Goal: Information Seeking & Learning: Find specific fact

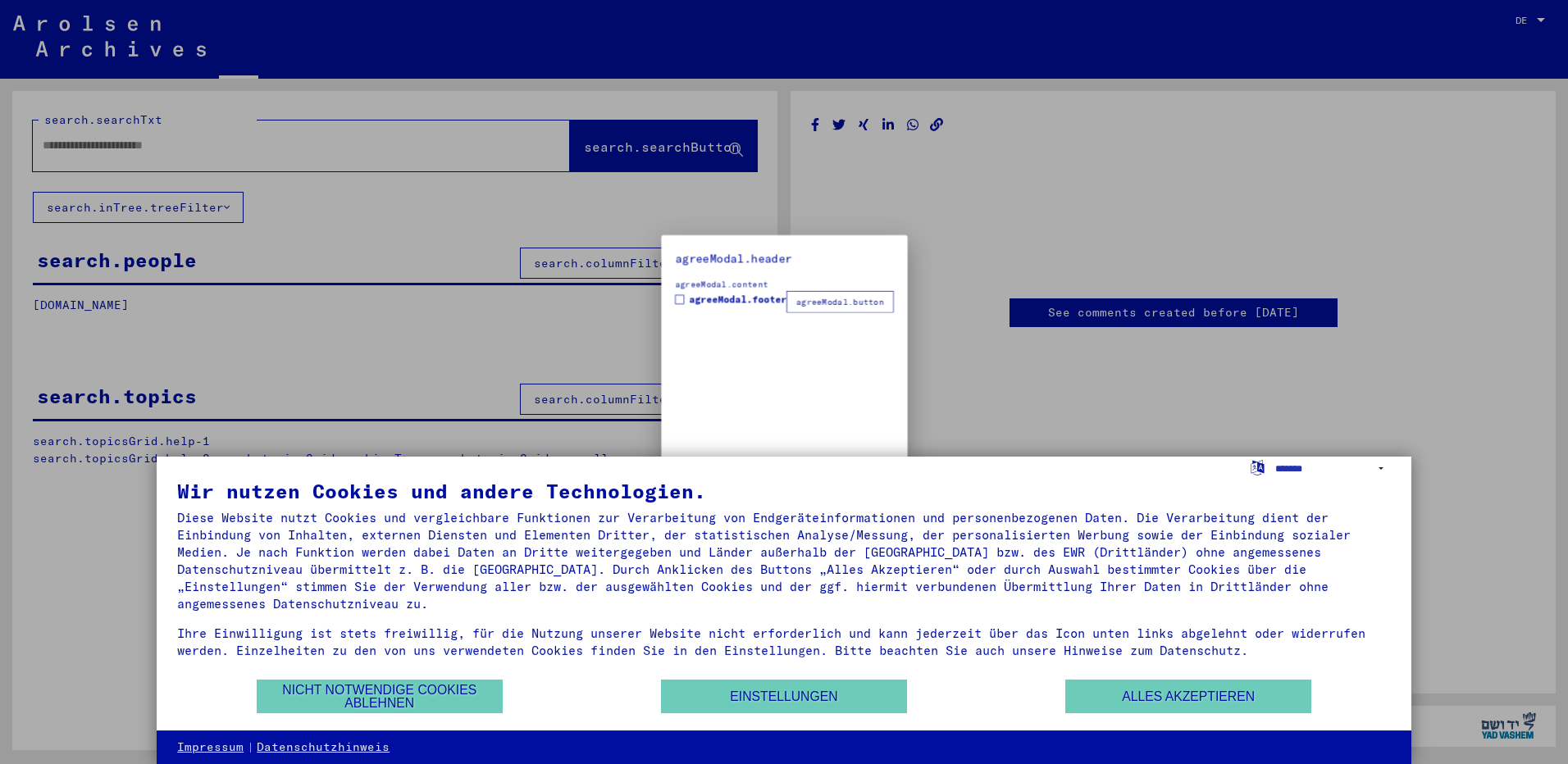
type input "*******"
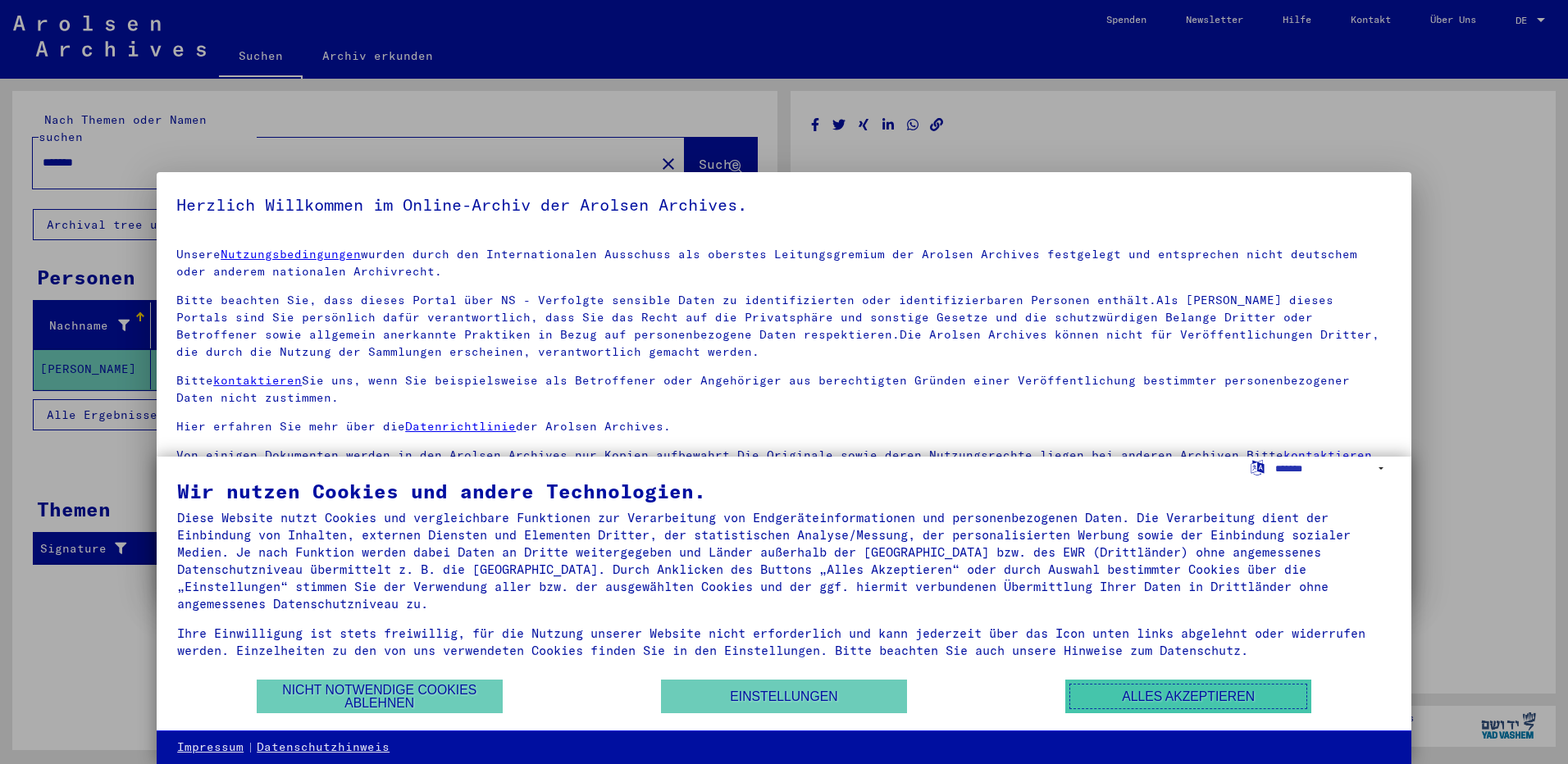
click at [1183, 696] on button "Alles akzeptieren" at bounding box center [1188, 696] width 246 height 34
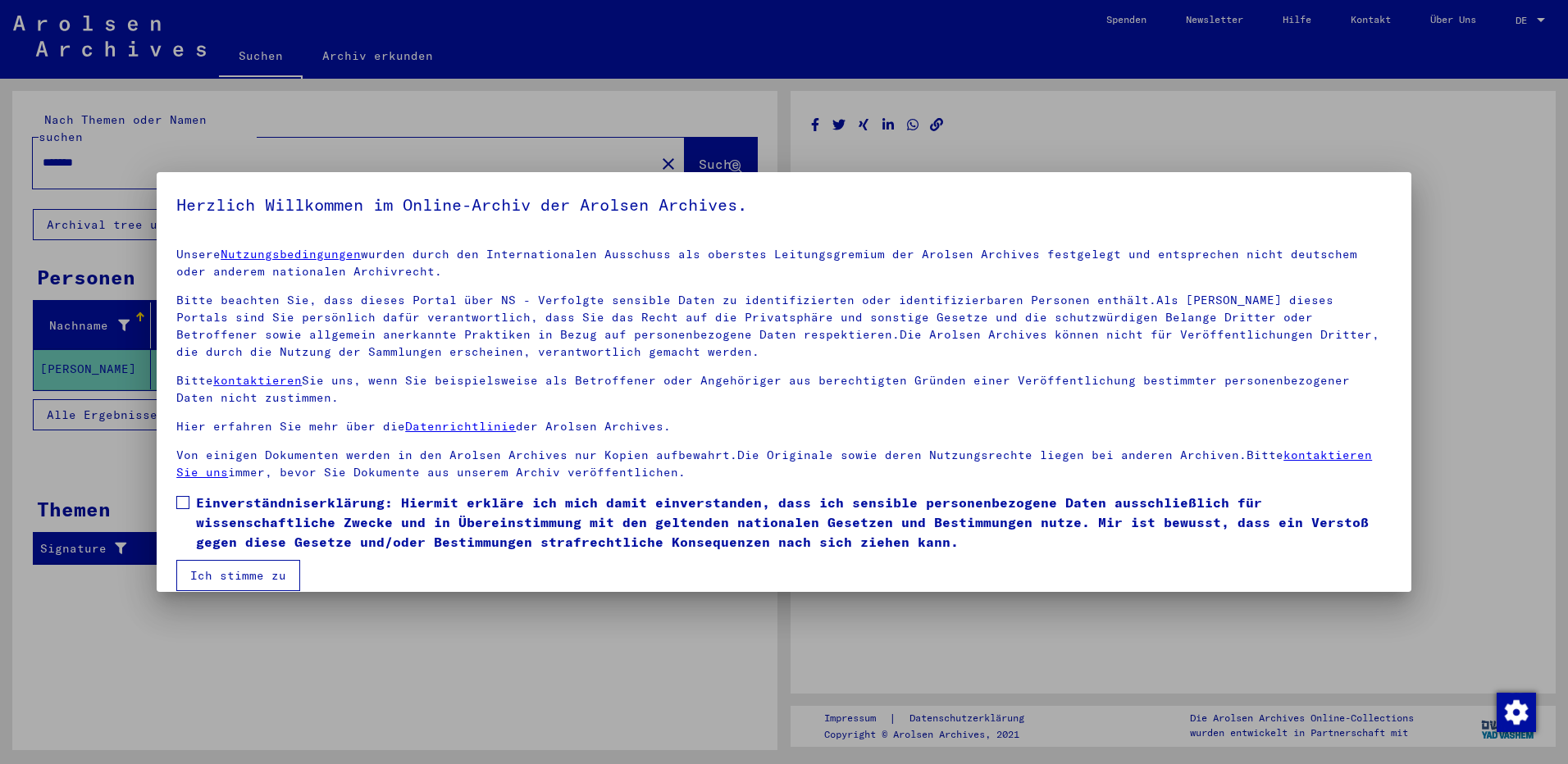
click at [1071, 135] on div at bounding box center [784, 382] width 1568 height 764
click at [142, 655] on div at bounding box center [784, 382] width 1568 height 764
click at [110, 631] on div at bounding box center [784, 382] width 1568 height 764
click at [208, 578] on button "Ich stimme zu" at bounding box center [238, 575] width 124 height 31
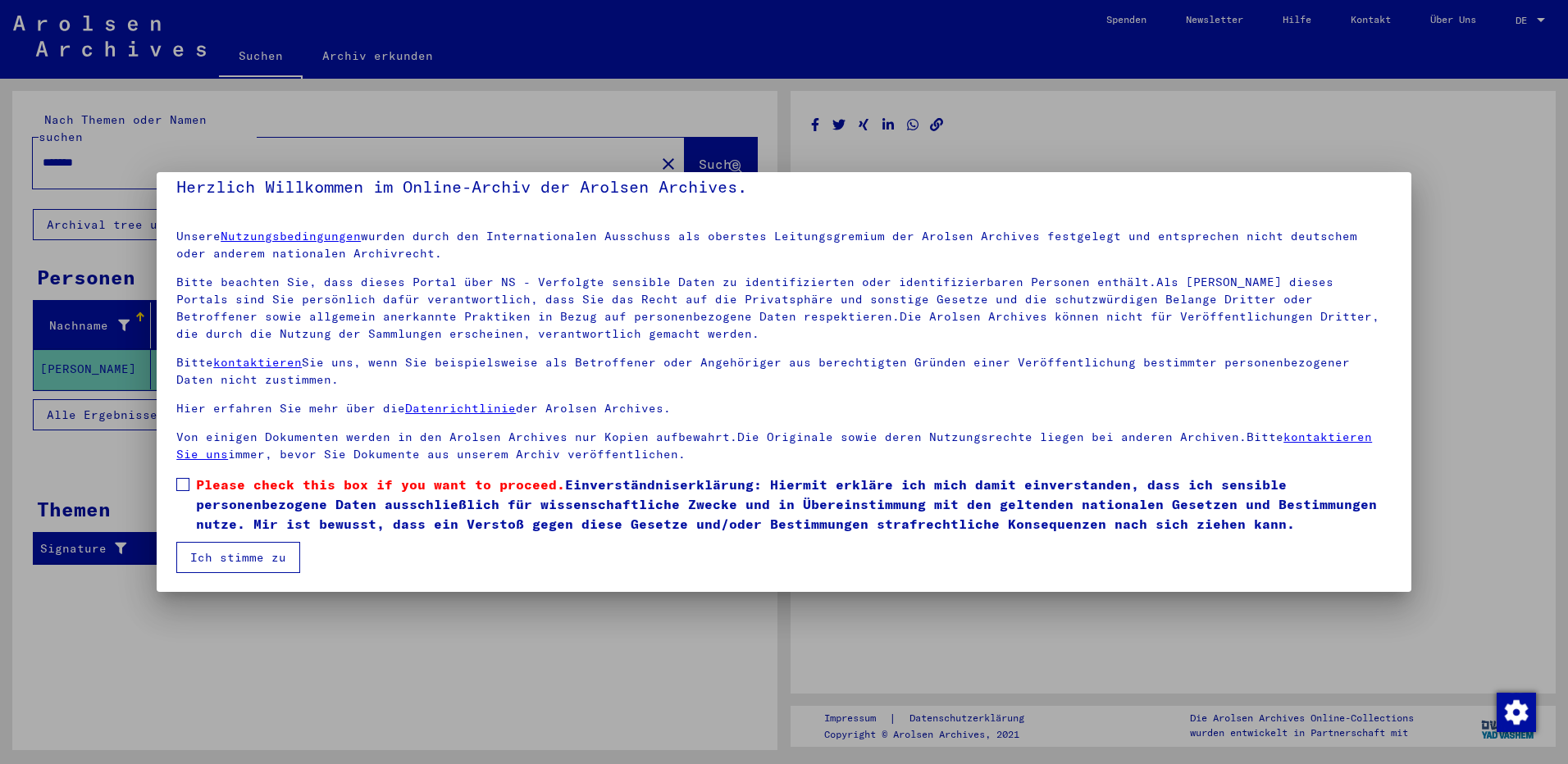
click at [228, 561] on button "Ich stimme zu" at bounding box center [238, 557] width 124 height 31
click at [1232, 665] on div at bounding box center [784, 382] width 1568 height 764
click at [180, 485] on span at bounding box center [183, 484] width 13 height 13
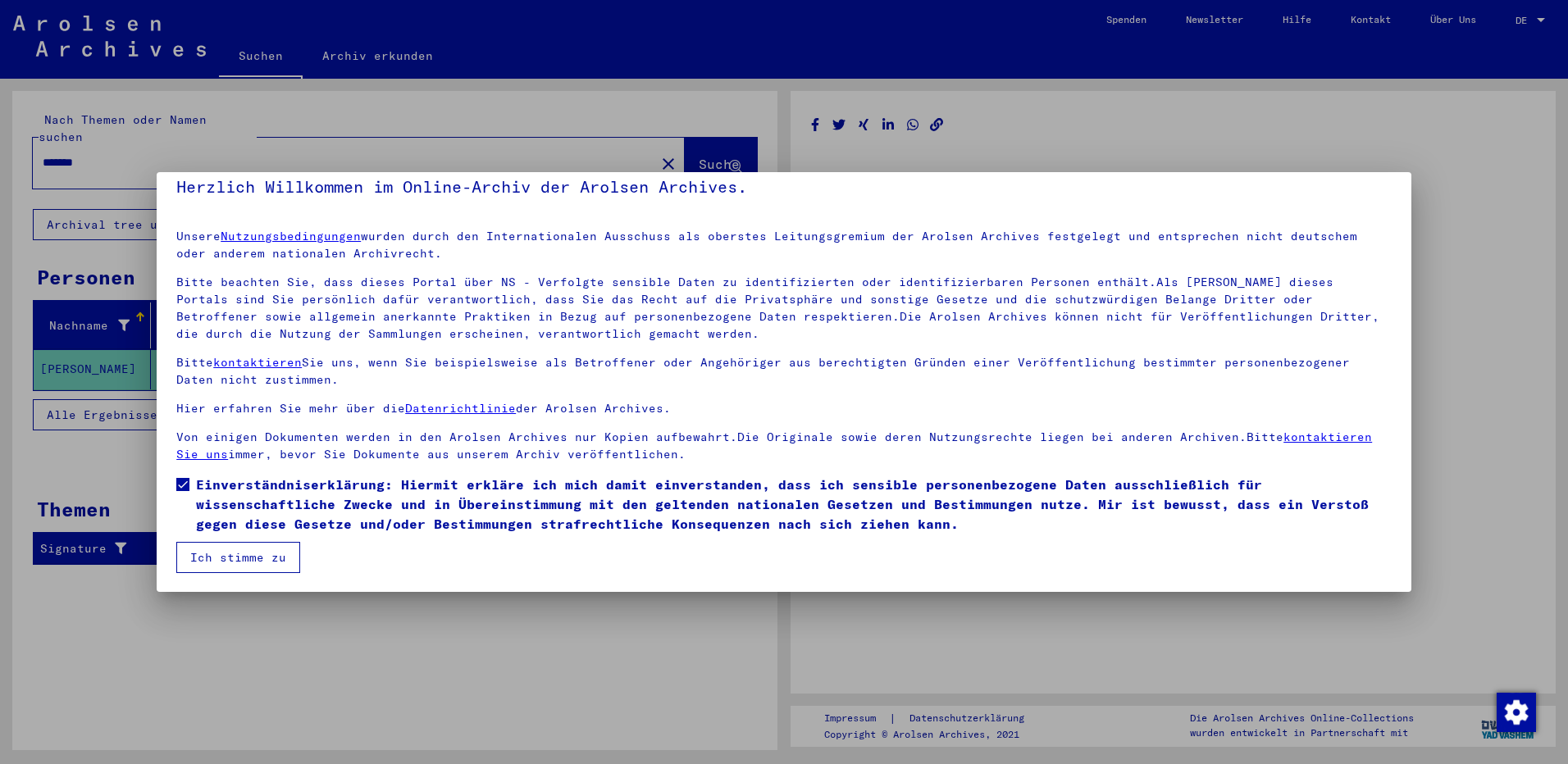
click at [228, 549] on button "Ich stimme zu" at bounding box center [238, 557] width 124 height 31
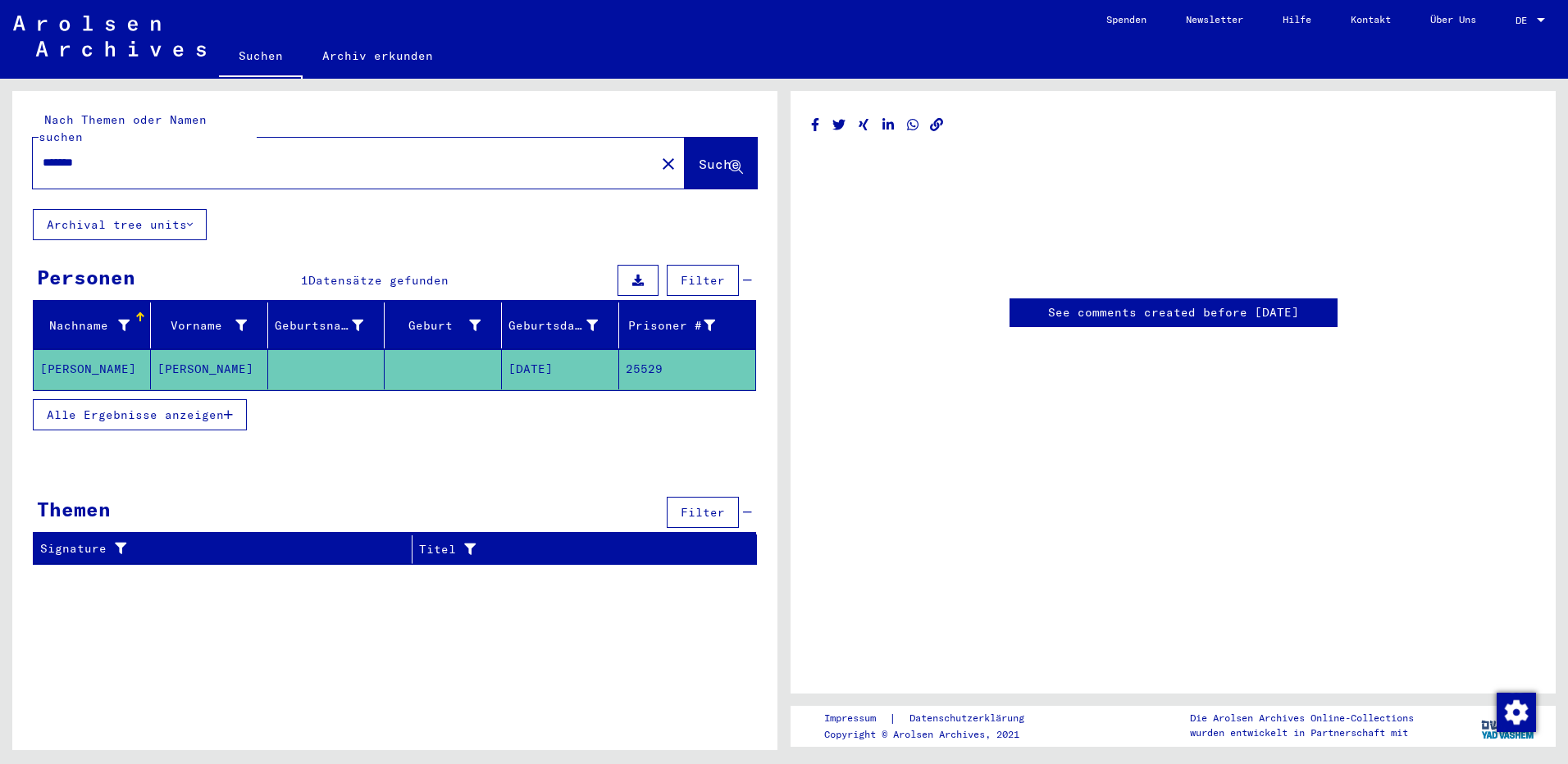
click at [638, 350] on mat-cell "25529" at bounding box center [687, 369] width 136 height 40
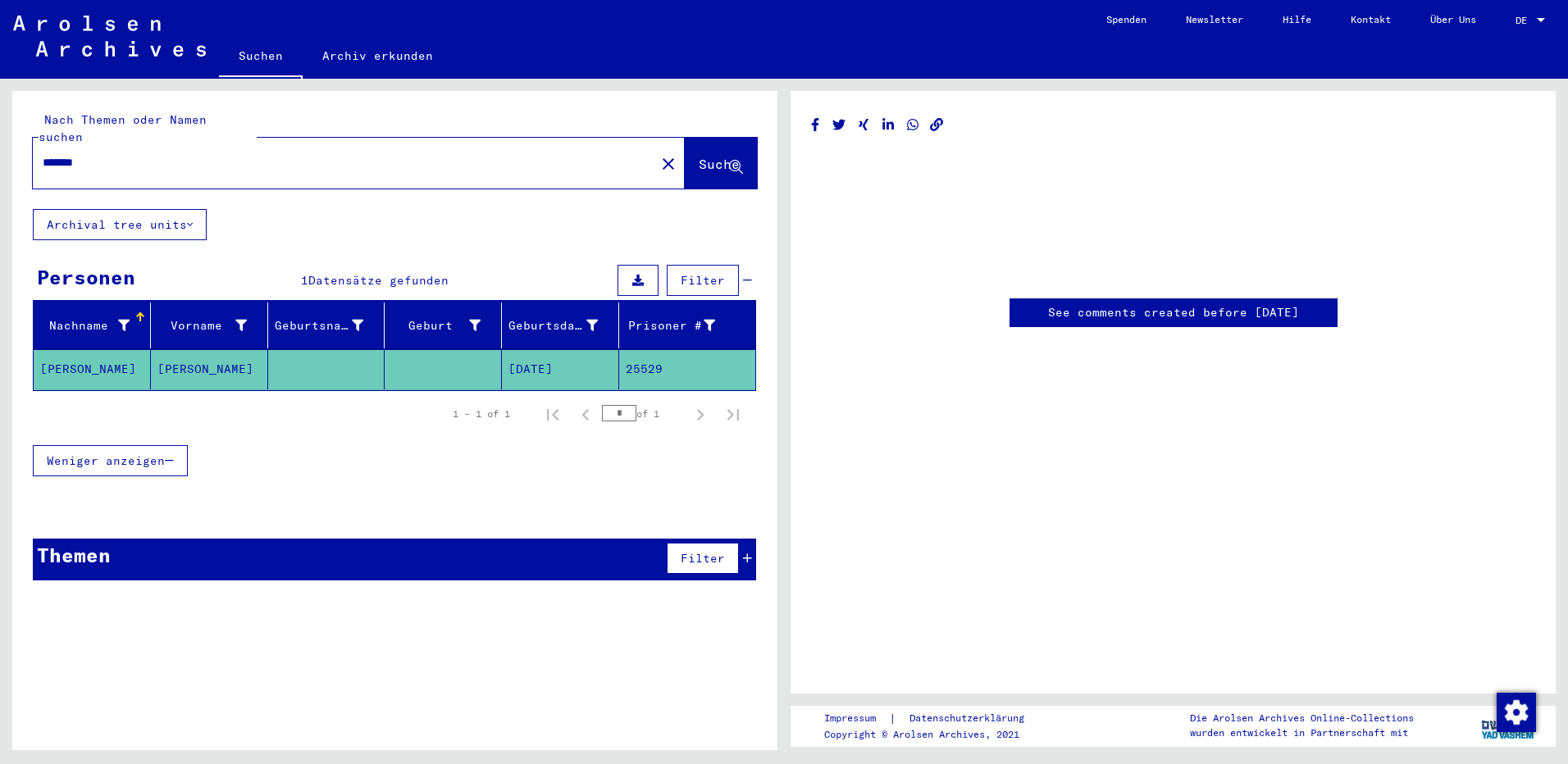
click at [638, 350] on mat-cell "25529" at bounding box center [687, 369] width 136 height 40
click at [537, 349] on mat-cell "[DATE]" at bounding box center [560, 369] width 117 height 40
